Goal: Navigation & Orientation: Find specific page/section

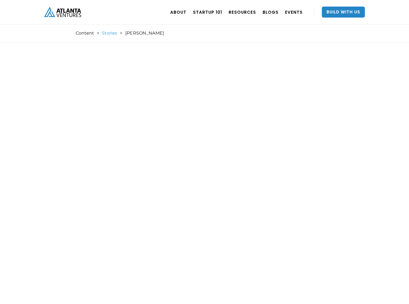
click at [107, 34] on link "Stories" at bounding box center [109, 32] width 15 height 5
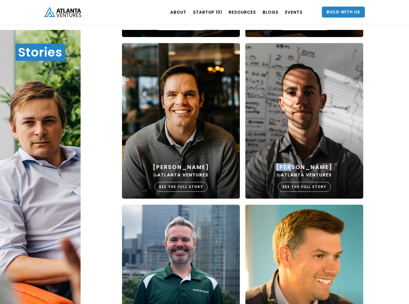
scroll to position [5, 0]
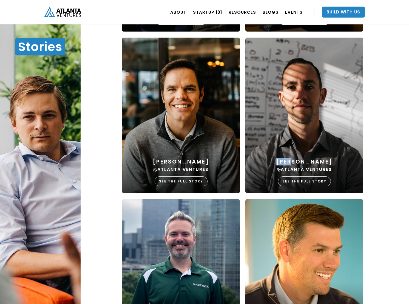
click at [75, 11] on img "home" at bounding box center [62, 12] width 37 height 10
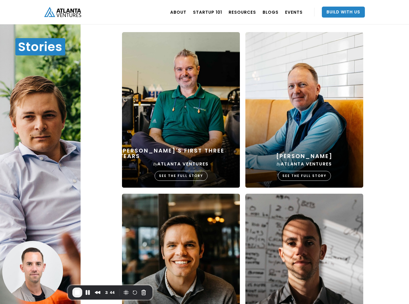
scroll to position [101, 0]
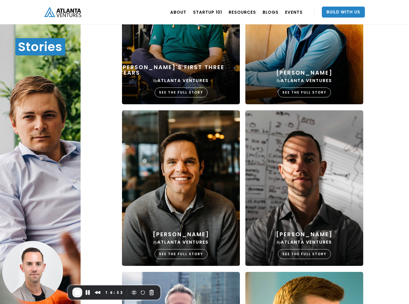
click at [77, 294] on span "End Recording" at bounding box center [77, 292] width 7 height 7
